Goal: Communication & Community: Answer question/provide support

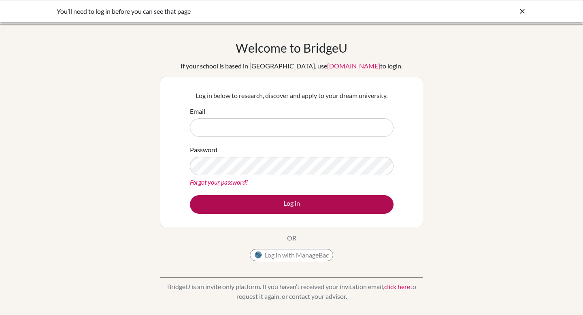
type input "grace.g@gsis.ac.in"
click at [287, 202] on button "Log in" at bounding box center [292, 204] width 204 height 19
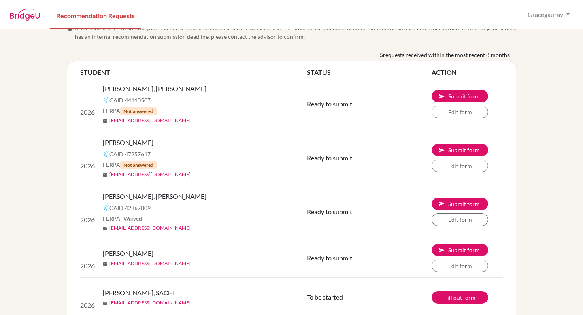
scroll to position [33, 0]
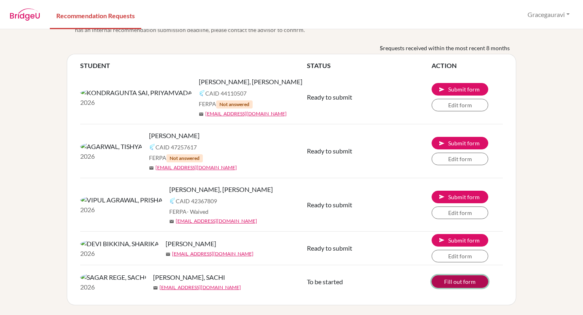
click at [462, 277] on link "Fill out form" at bounding box center [459, 281] width 57 height 13
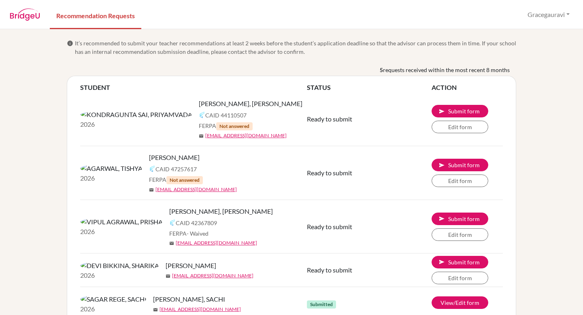
scroll to position [33, 0]
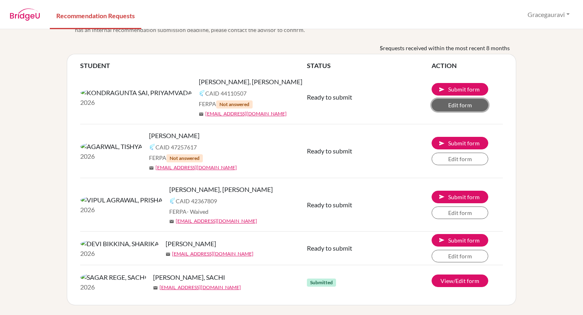
click at [455, 99] on link "Edit form" at bounding box center [459, 105] width 57 height 13
click at [458, 137] on button "send Submit form" at bounding box center [459, 143] width 57 height 13
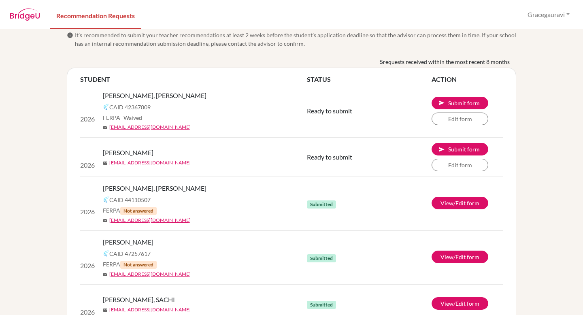
scroll to position [36, 0]
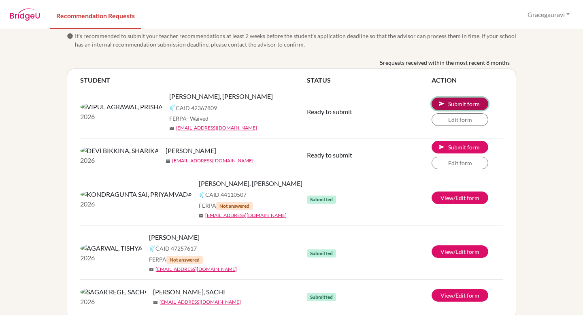
click at [457, 102] on button "send Submit form" at bounding box center [459, 104] width 57 height 13
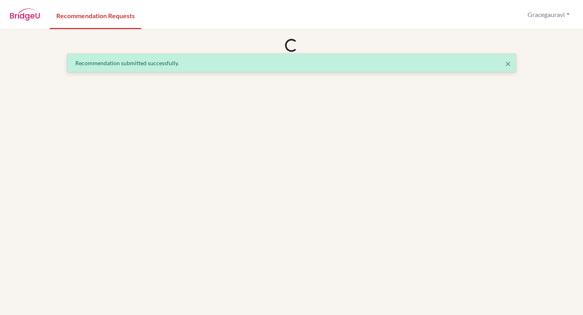
scroll to position [0, 0]
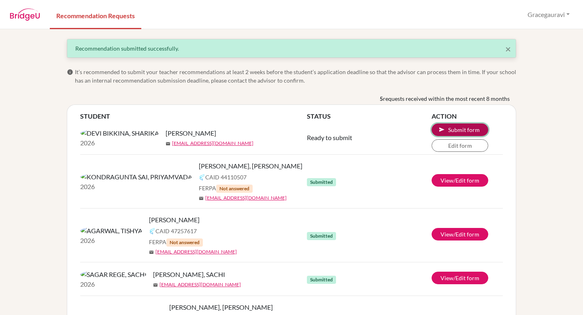
click at [460, 134] on button "send Submit form" at bounding box center [459, 129] width 57 height 13
